Goal: Information Seeking & Learning: Learn about a topic

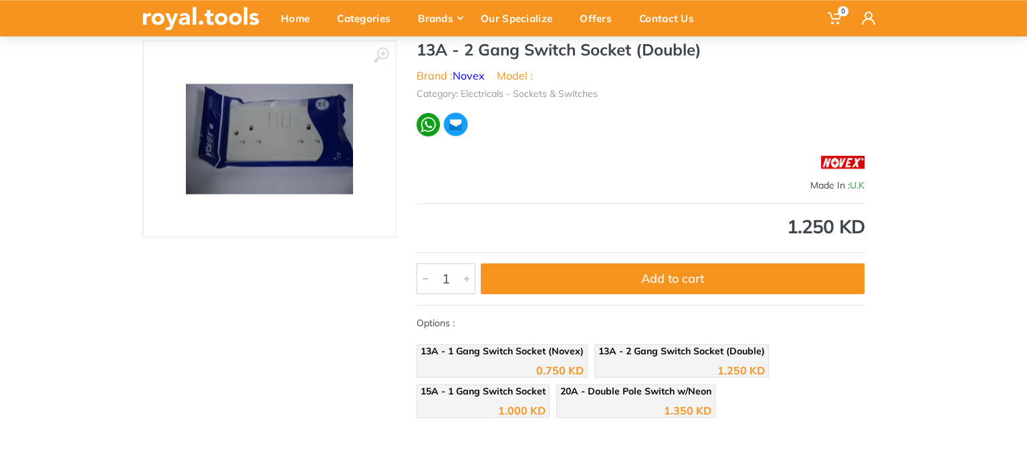
scroll to position [107, 0]
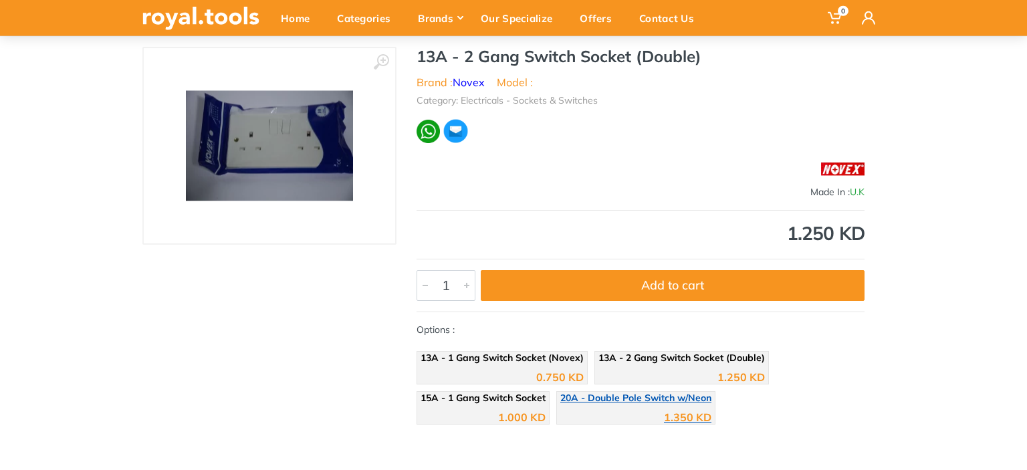
click at [665, 396] on span "20A - Double Pole Switch w/Neon" at bounding box center [635, 398] width 151 height 12
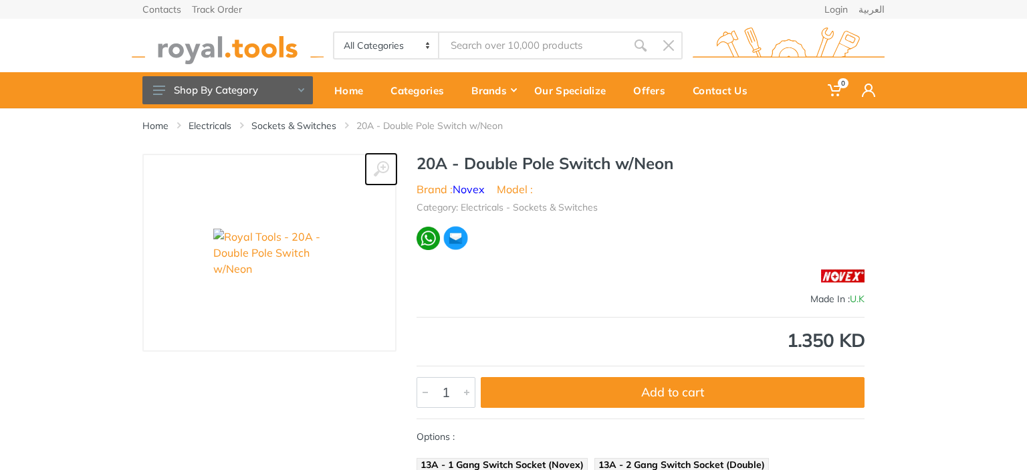
click at [368, 165] on button at bounding box center [381, 169] width 31 height 31
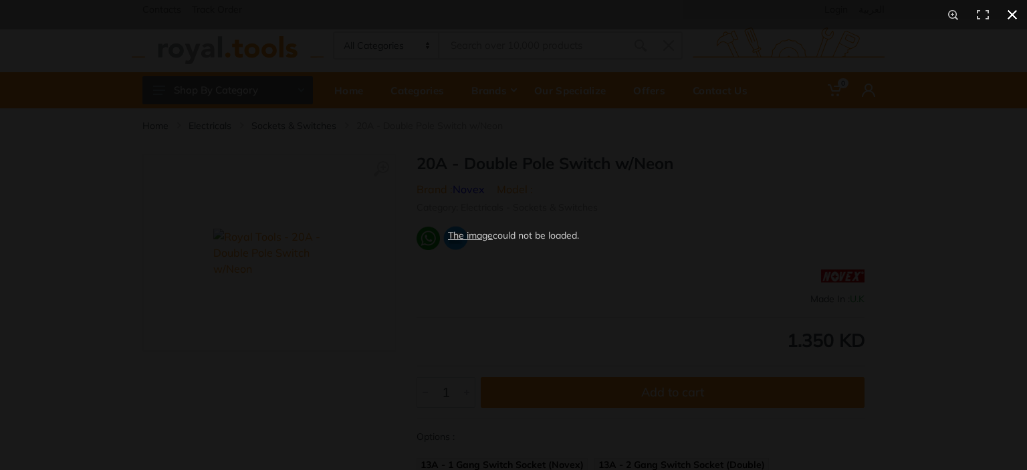
click at [1004, 16] on button at bounding box center [1011, 14] width 29 height 29
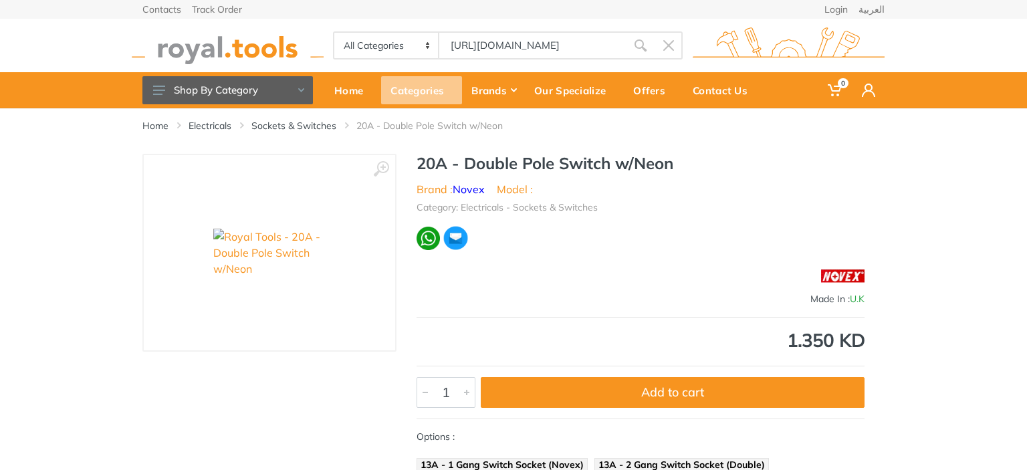
type input "https://royal.tools/our_special"
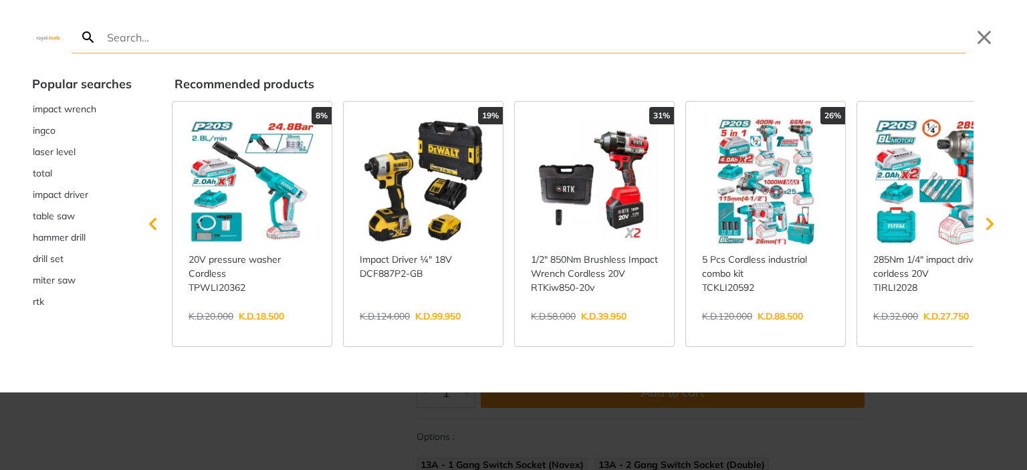
click at [466, 412] on div at bounding box center [513, 235] width 1027 height 470
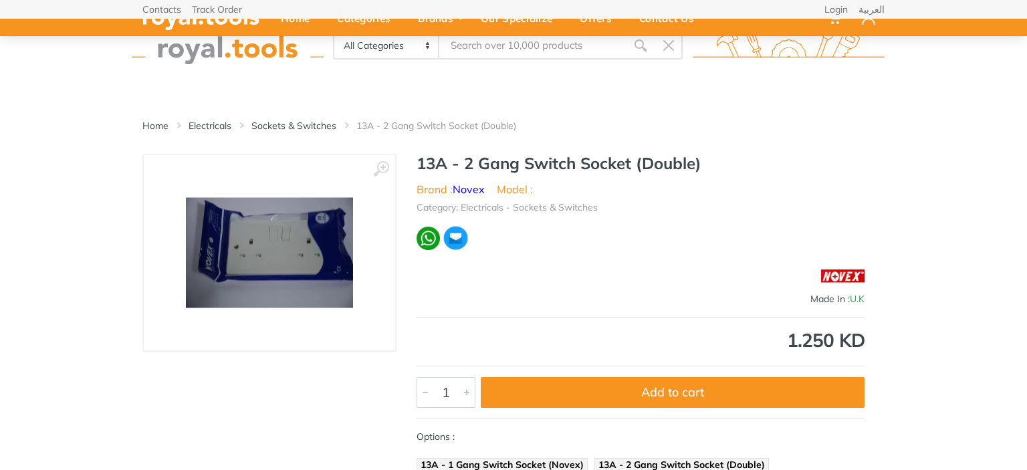
scroll to position [108, 0]
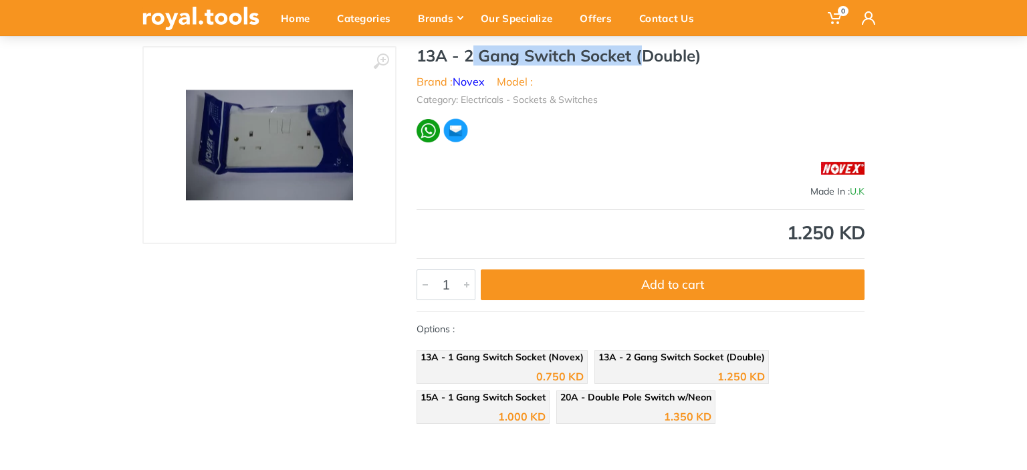
drag, startPoint x: 464, startPoint y: 61, endPoint x: 636, endPoint y: 57, distance: 171.1
click at [636, 57] on h1 "13A - 2 Gang Switch Socket (Double)" at bounding box center [640, 55] width 448 height 19
copy h1 "2 Gang Switch Socket"
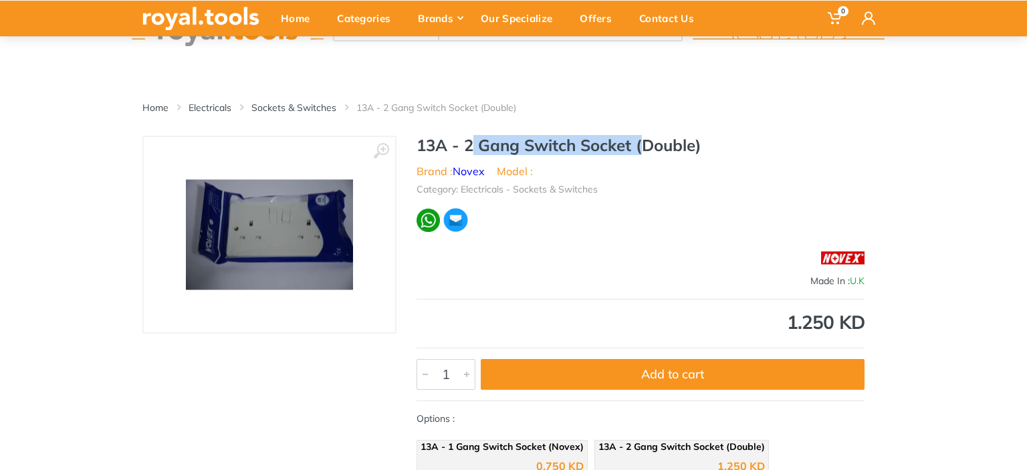
scroll to position [0, 0]
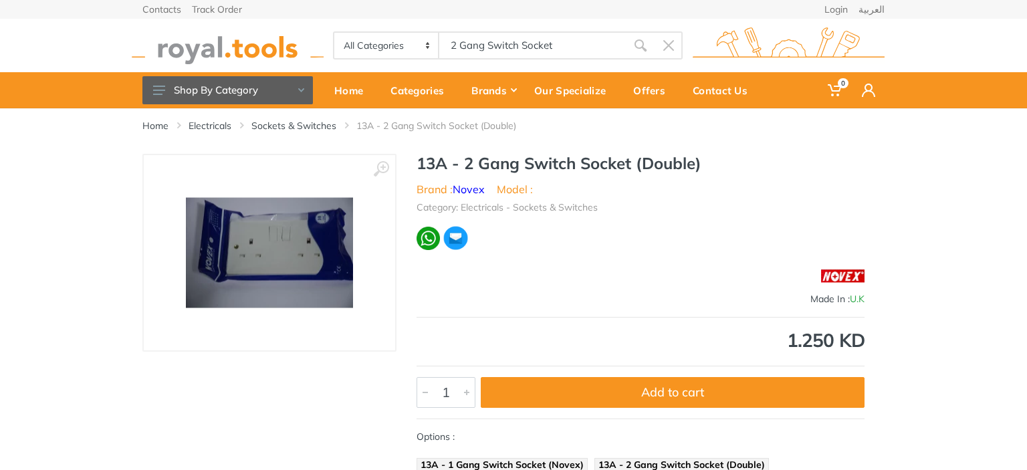
type input "2 Gang Switch Socket"
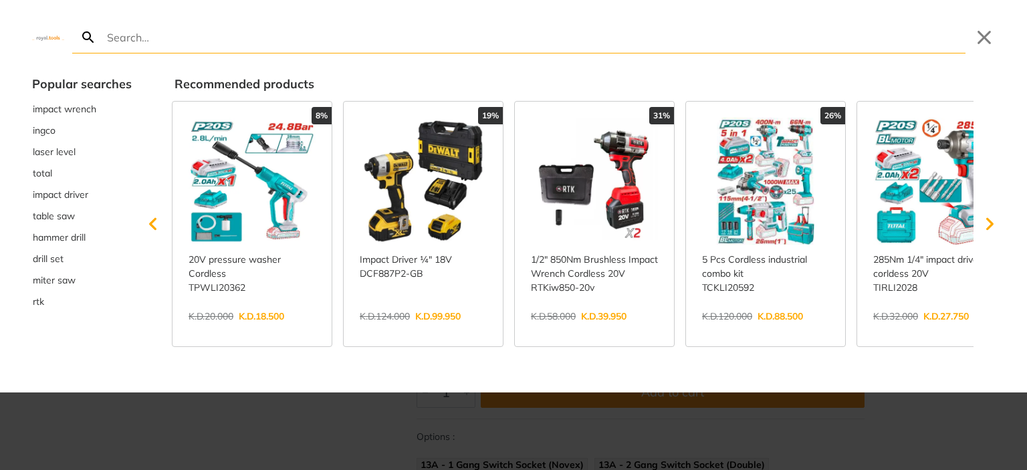
click at [285, 421] on div at bounding box center [513, 235] width 1027 height 470
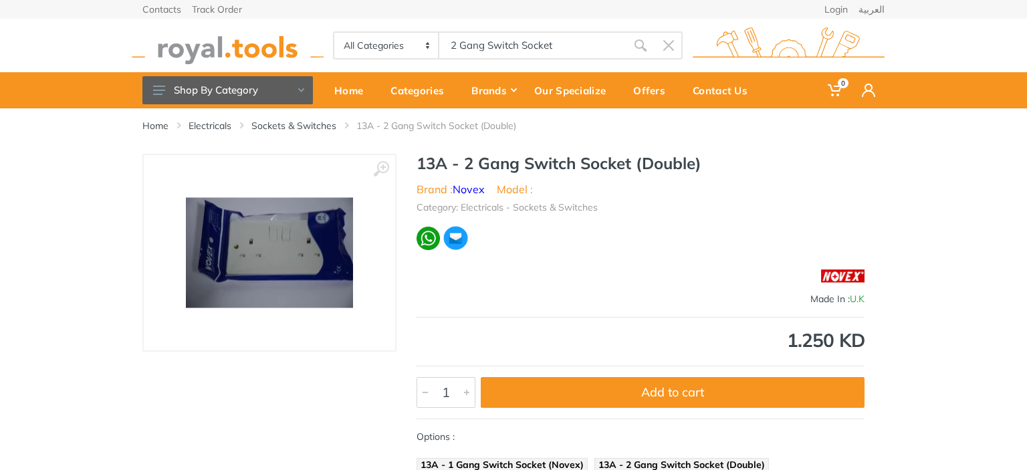
type input "2 Gang Switch Socket"
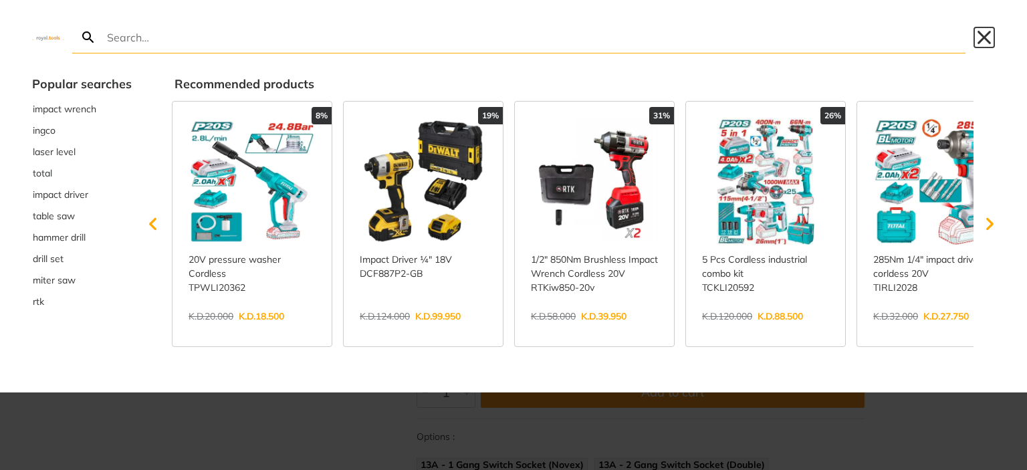
click at [989, 42] on button "Close" at bounding box center [983, 37] width 21 height 21
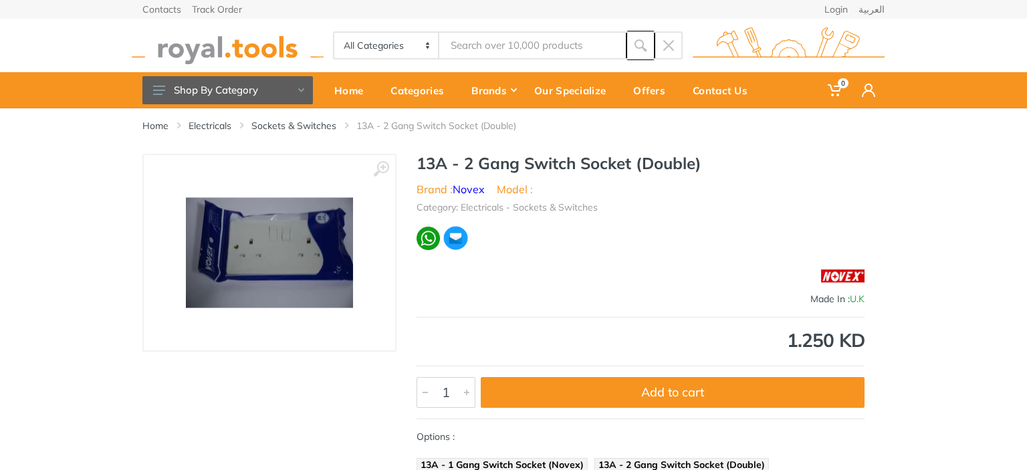
drag, startPoint x: 650, startPoint y: 45, endPoint x: 603, endPoint y: 47, distance: 46.9
click at [603, 47] on div "All Categories Power tools Cordless Tools Hand Tools Power Tools Accessories Ga…" at bounding box center [508, 45] width 350 height 28
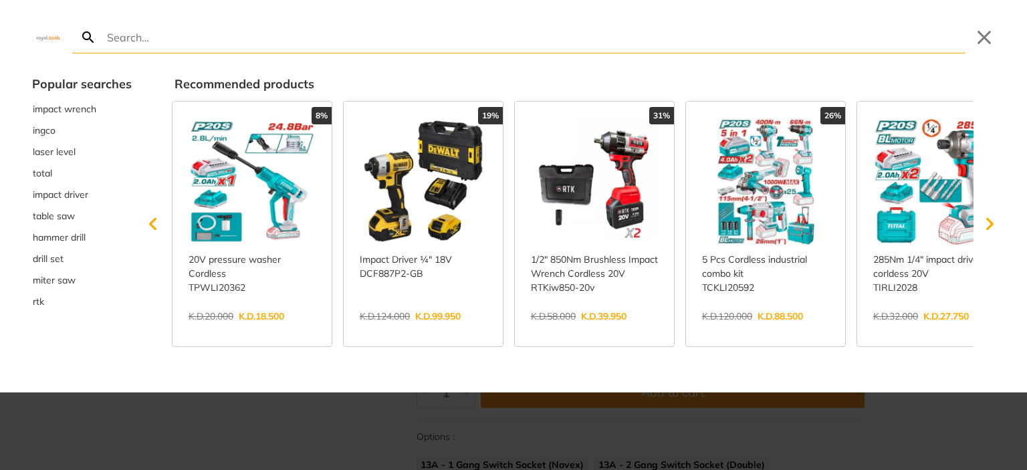
click at [528, 48] on input "Search" at bounding box center [534, 36] width 861 height 31
click at [478, 38] on input "Search" at bounding box center [534, 36] width 861 height 31
type input "2 Gang Switch Socket"
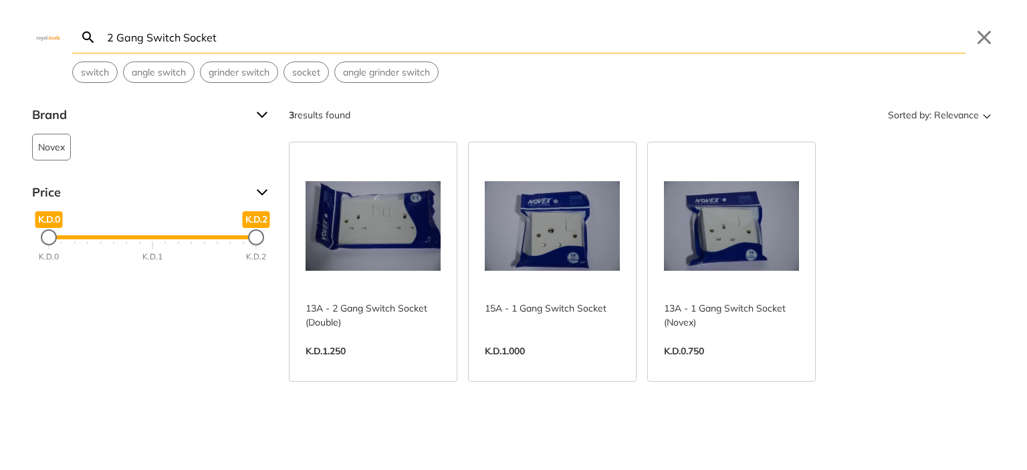
click at [114, 37] on input "2 Gang Switch Socket" at bounding box center [534, 36] width 861 height 31
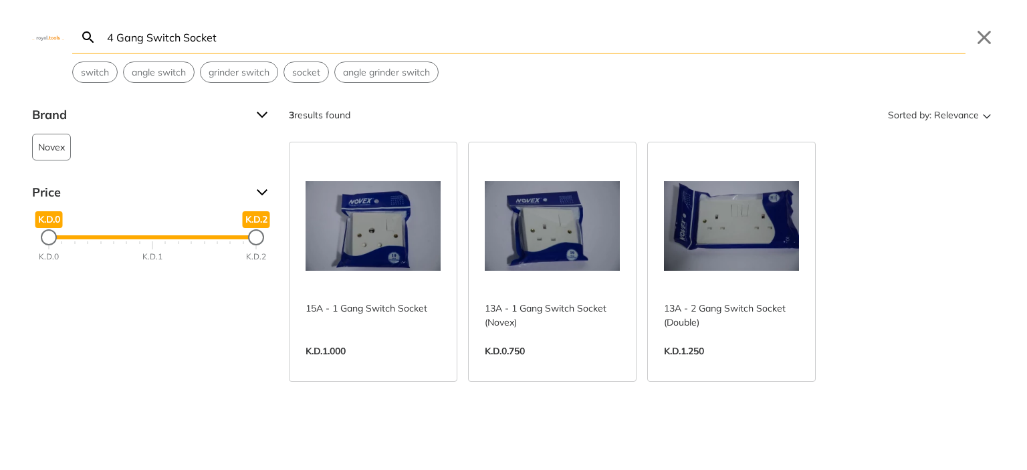
type input "Gang Switch Socket"
